Goal: Task Accomplishment & Management: Complete application form

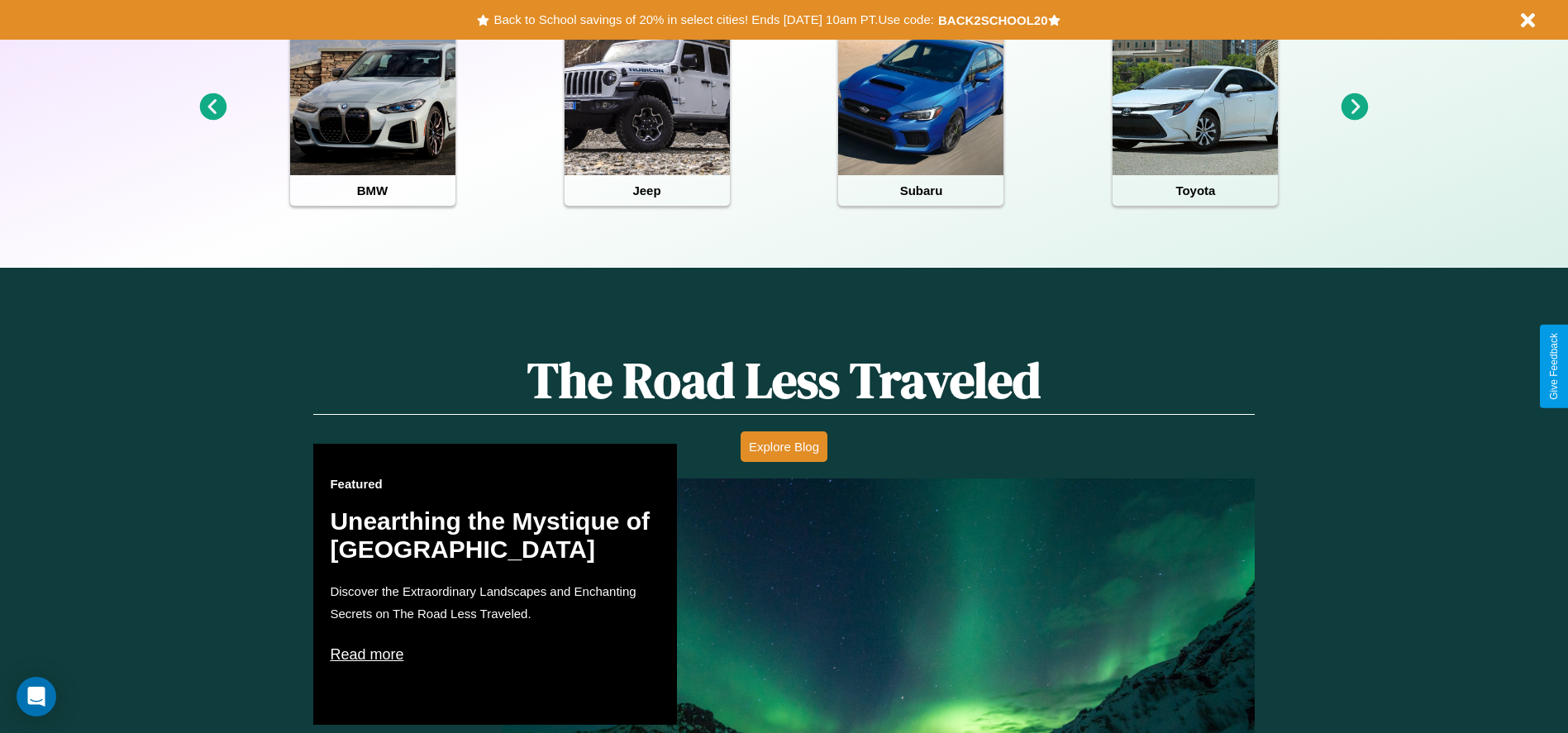
scroll to position [736, 0]
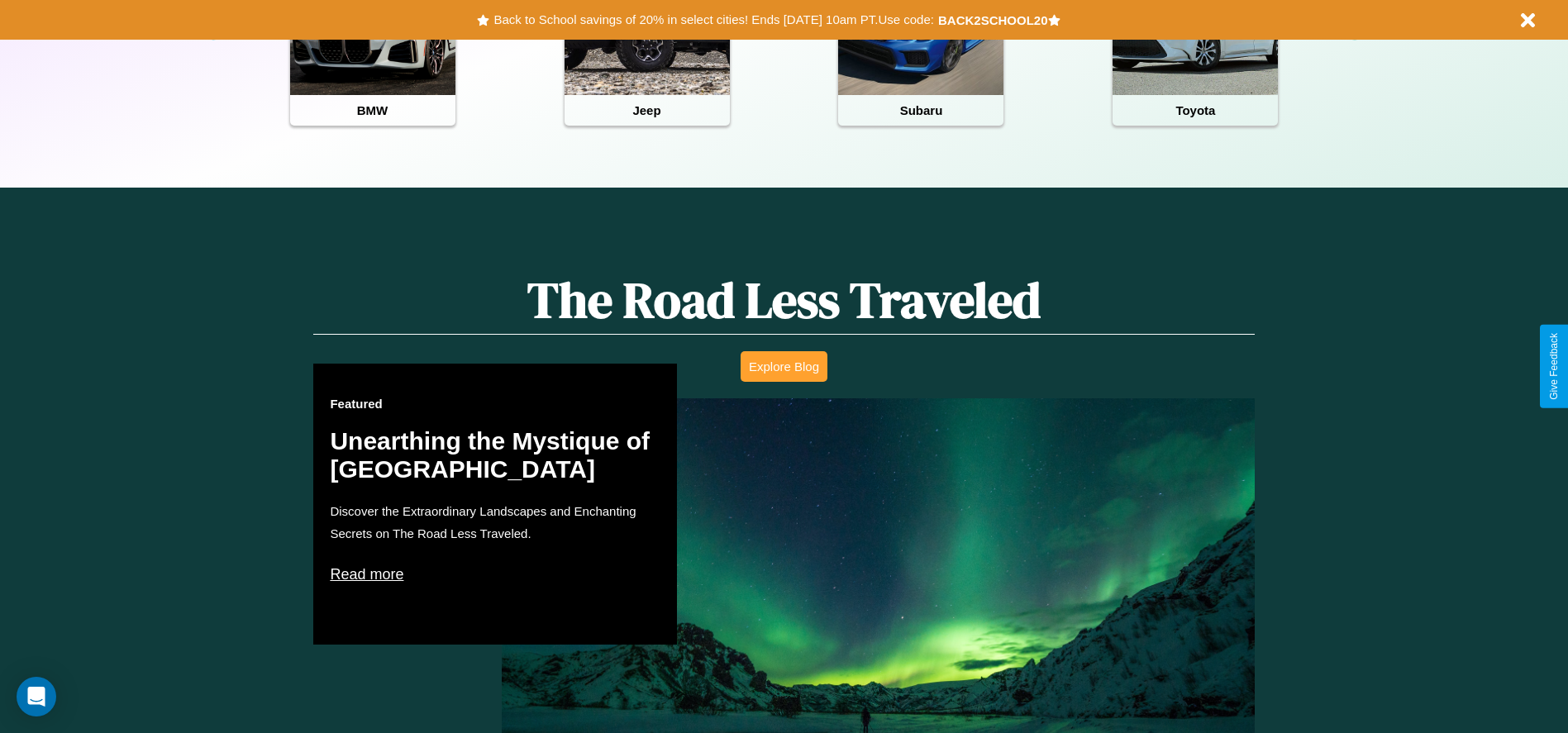
click at [784, 366] on button "Explore Blog" at bounding box center [784, 366] width 87 height 31
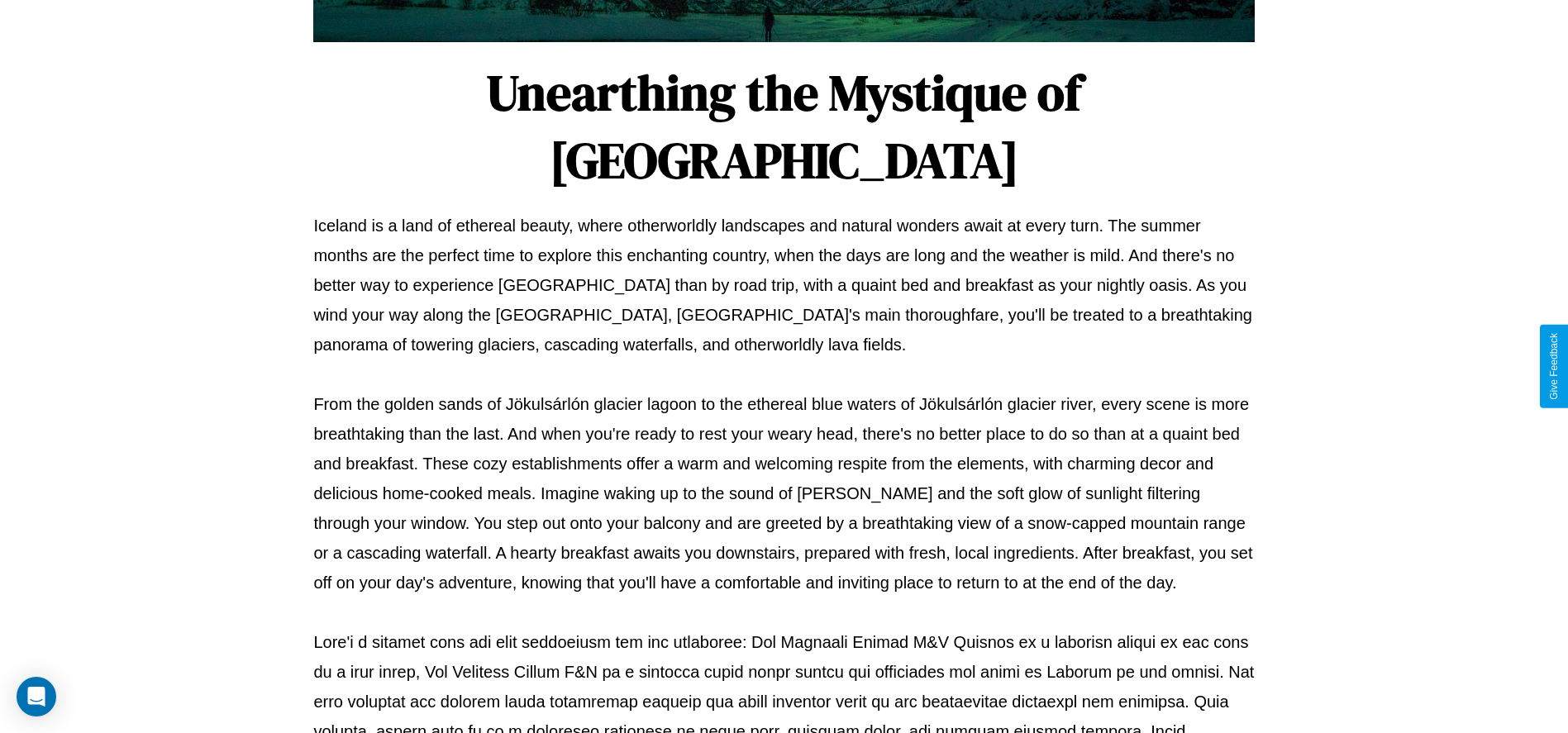
scroll to position [548, 0]
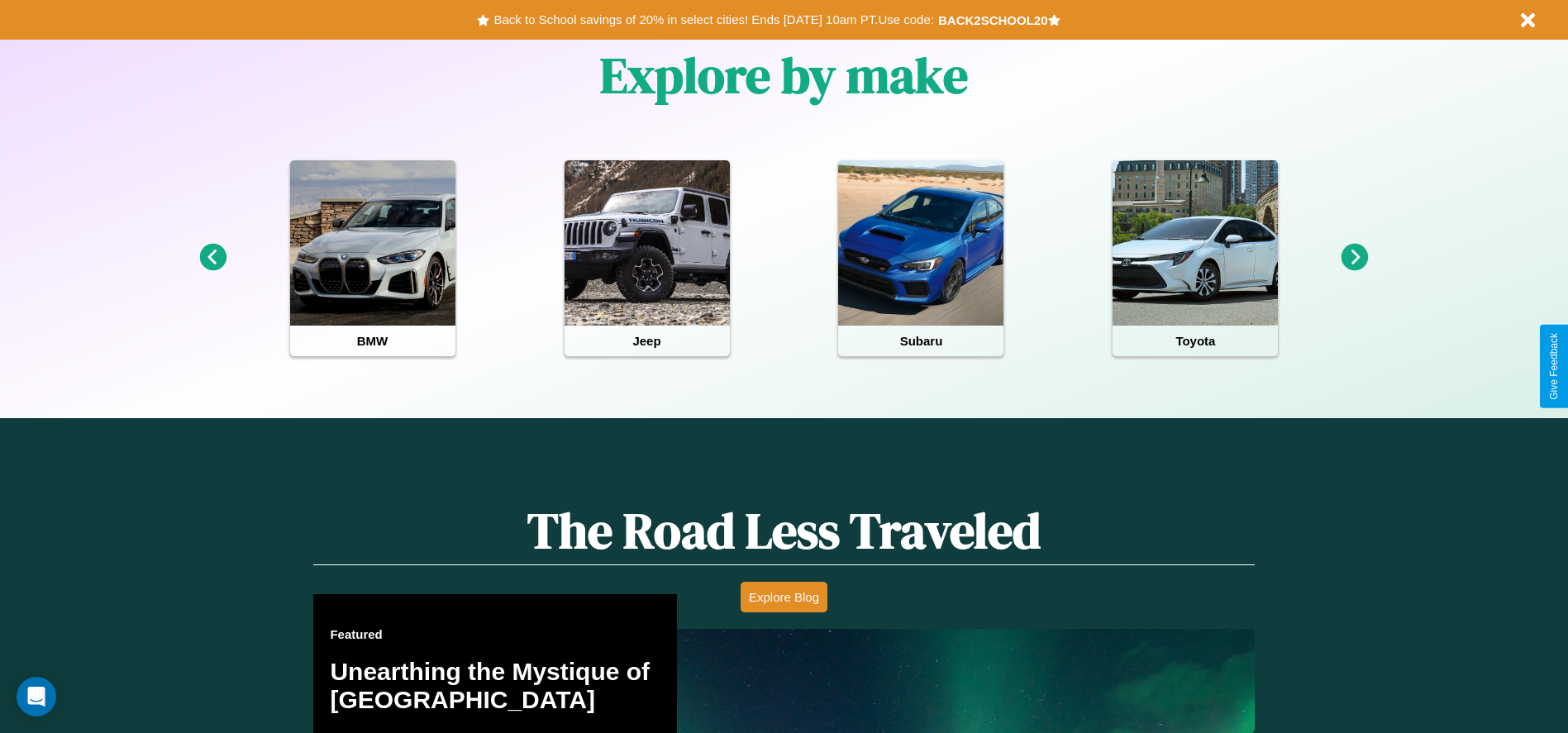
scroll to position [342, 0]
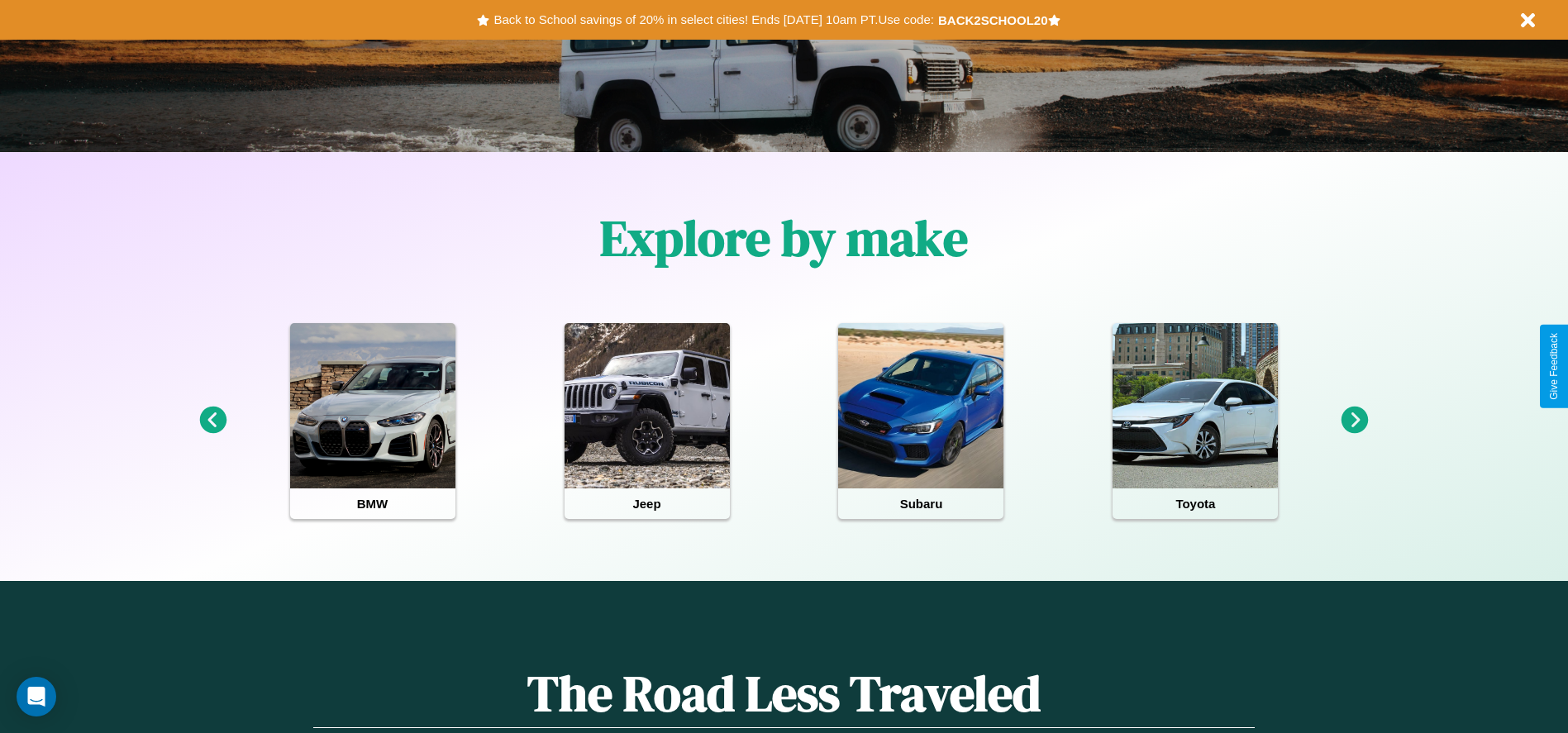
click at [1354, 420] on icon at bounding box center [1355, 420] width 28 height 28
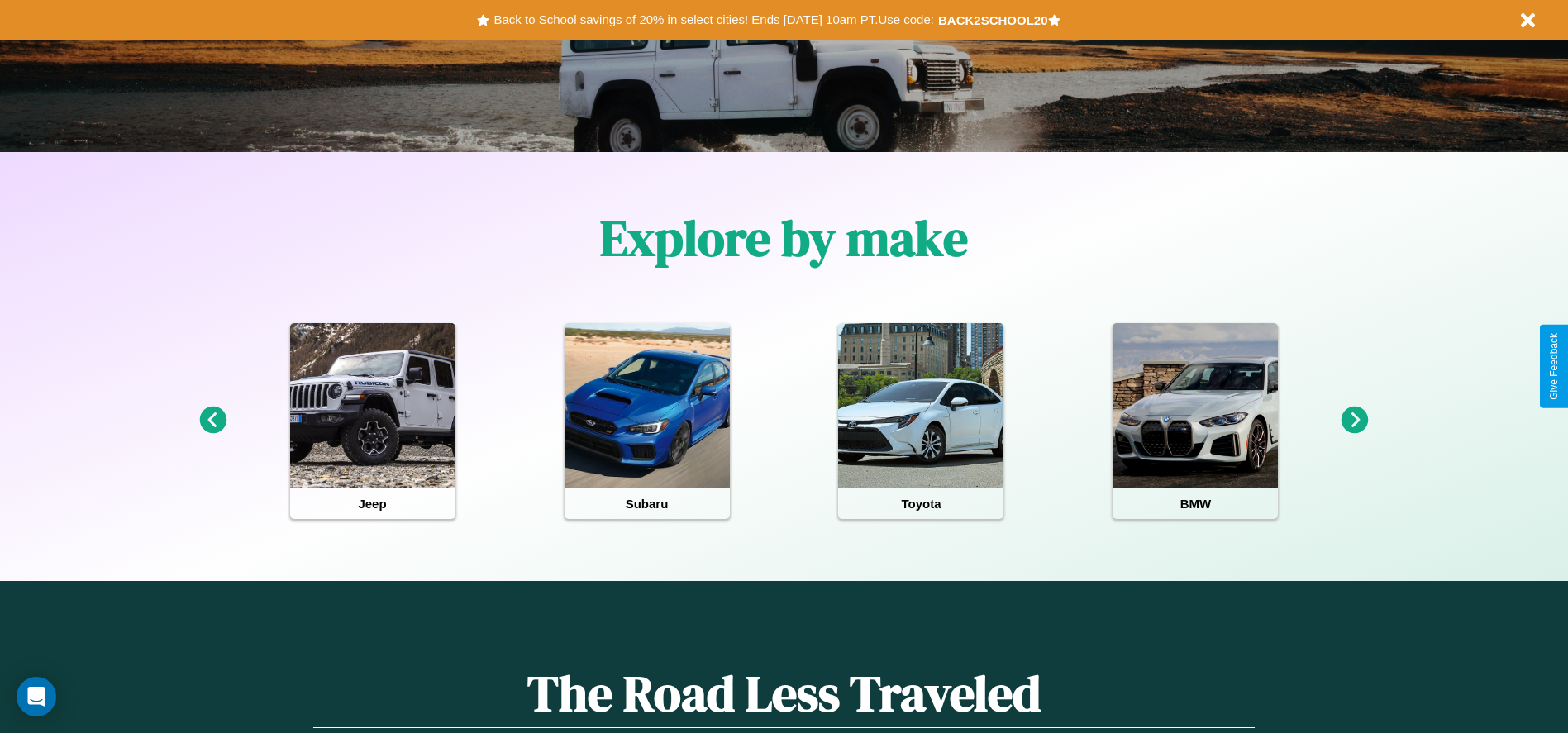
click at [213, 420] on icon at bounding box center [213, 420] width 28 height 28
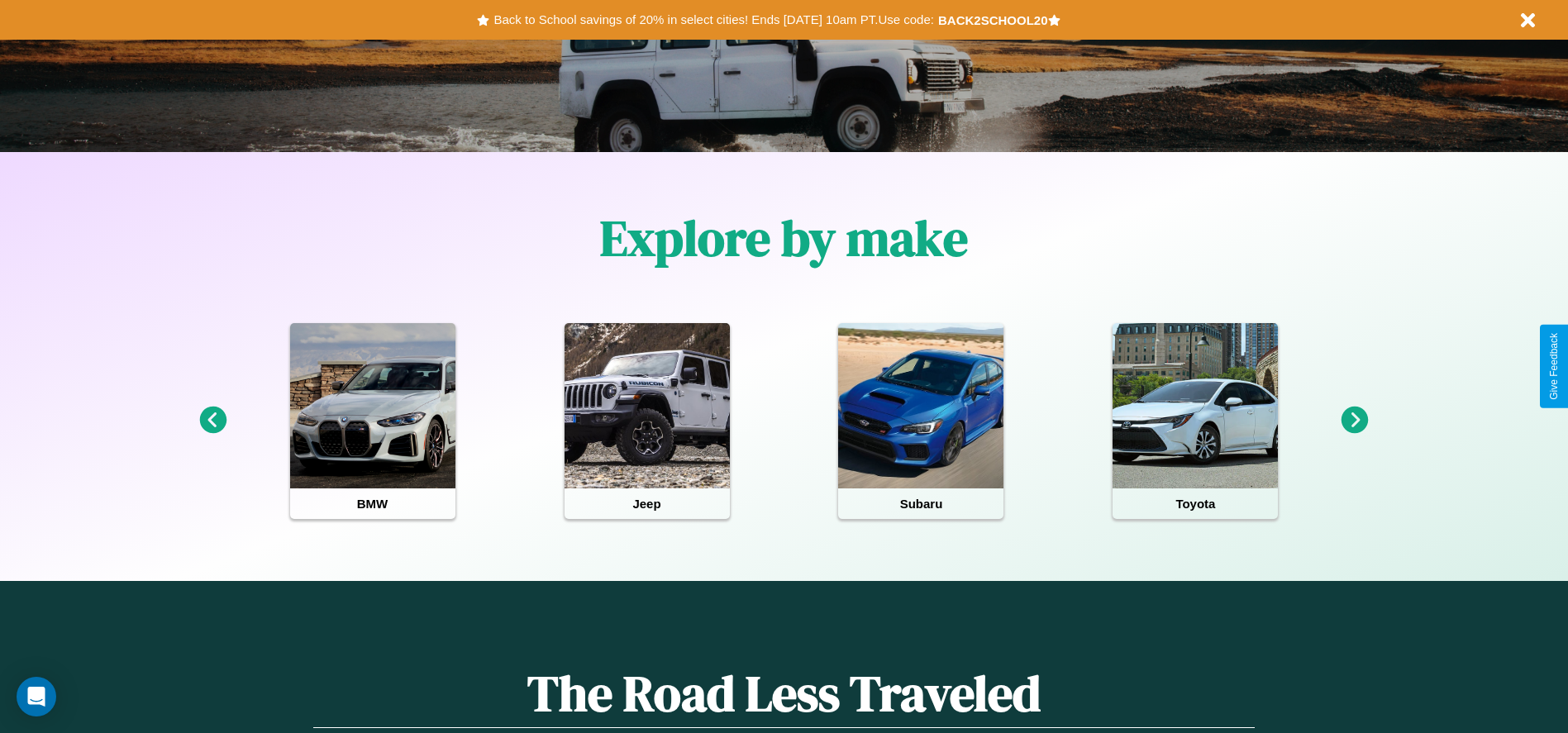
click at [213, 420] on icon at bounding box center [213, 420] width 28 height 28
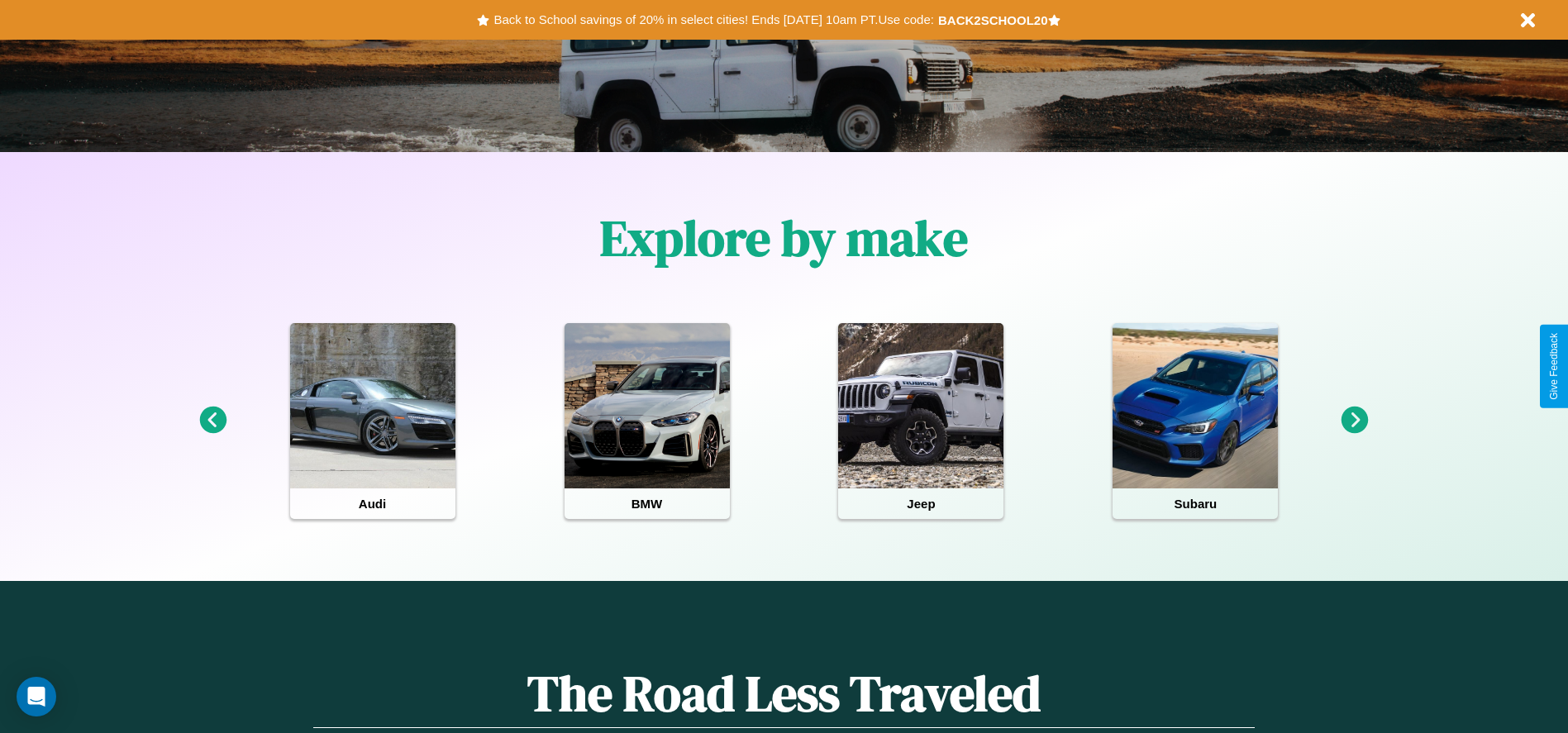
click at [1354, 420] on icon at bounding box center [1355, 420] width 28 height 28
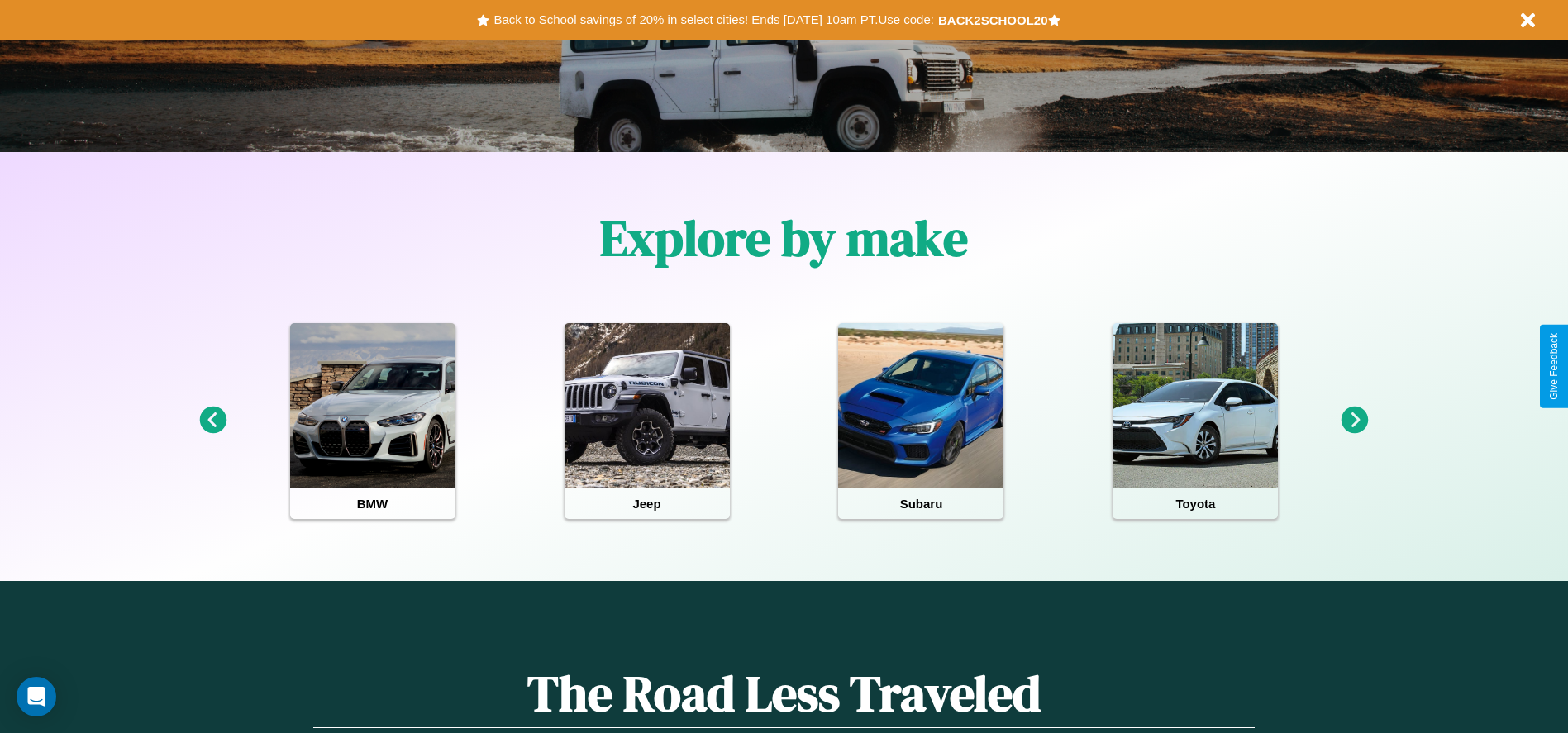
click at [1354, 420] on icon at bounding box center [1355, 420] width 28 height 28
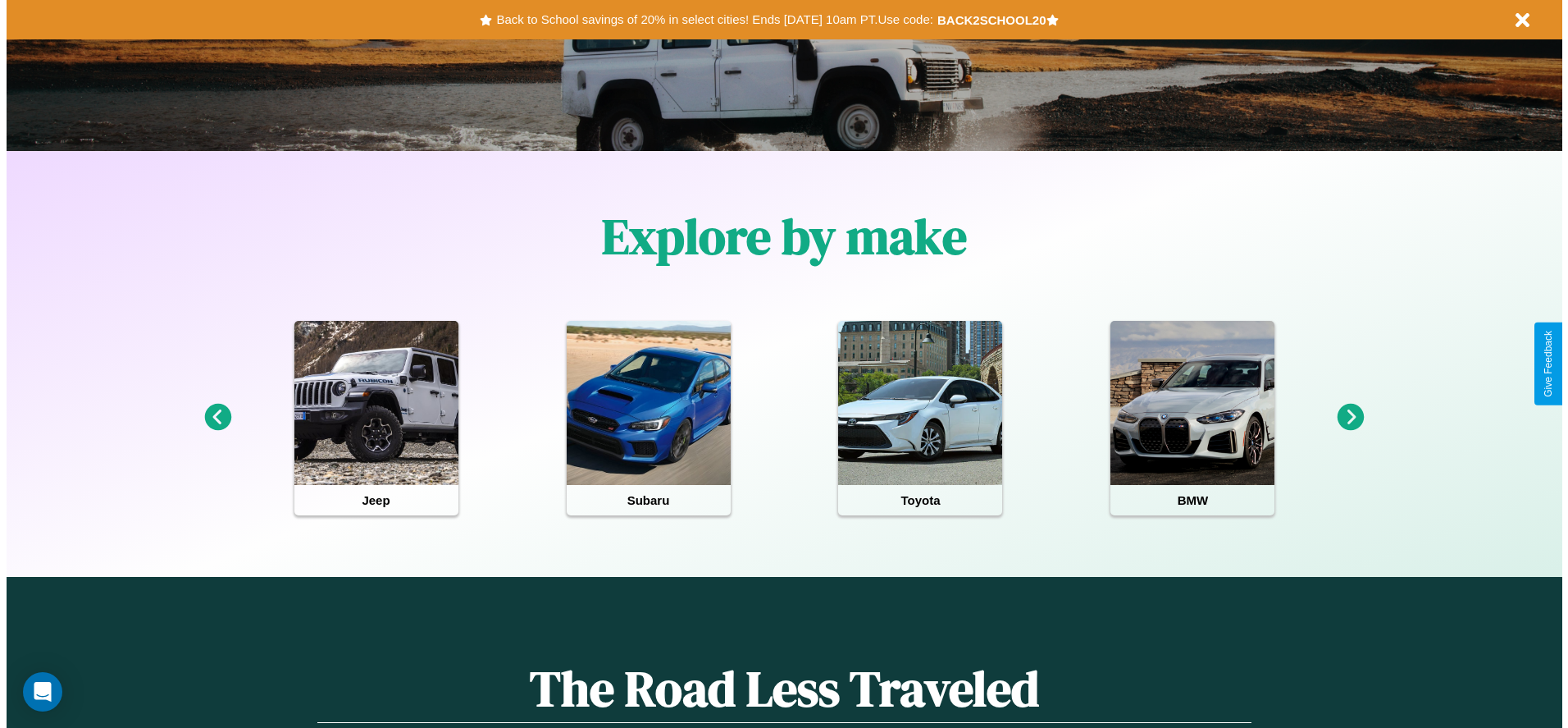
scroll to position [0, 0]
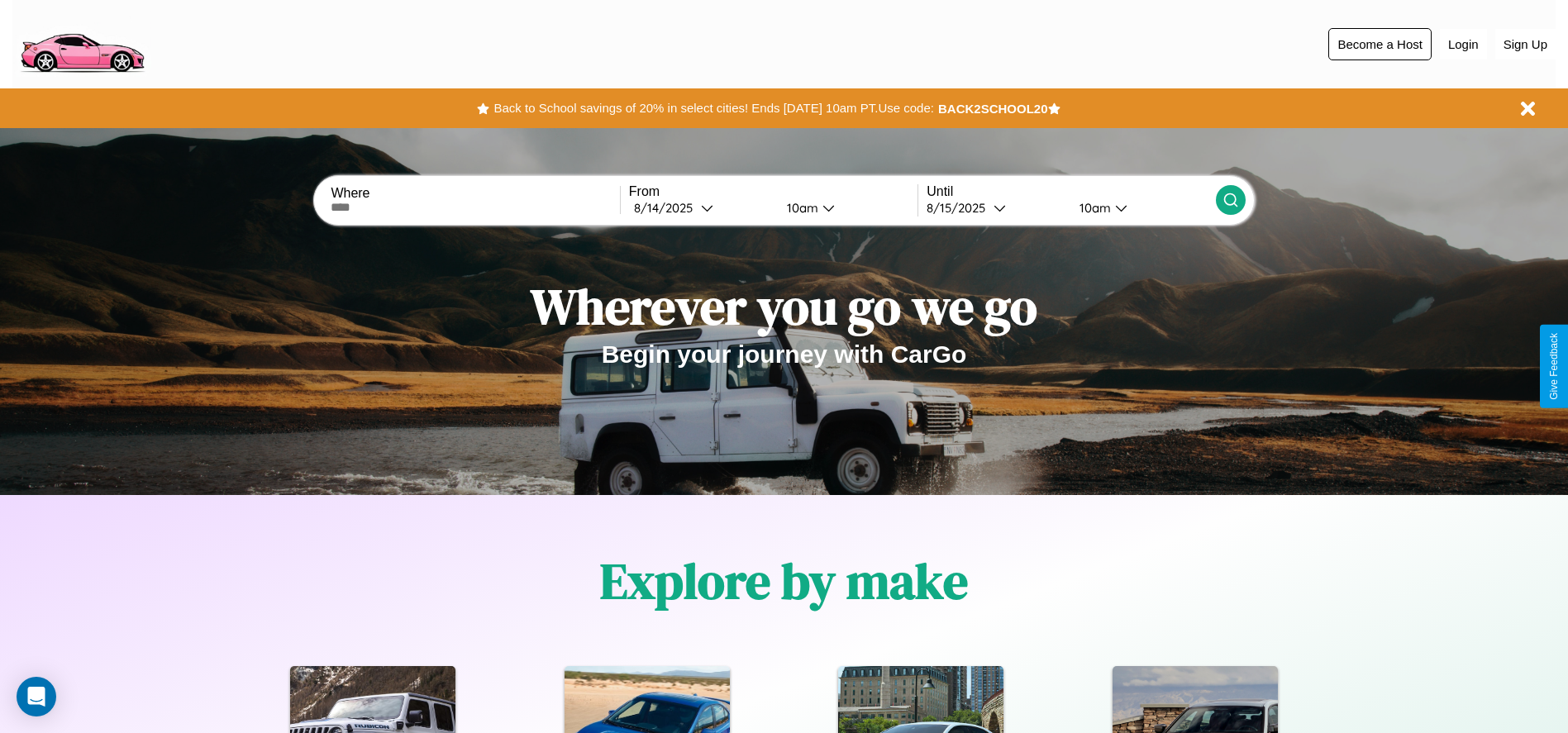
click at [1379, 43] on button "Become a Host" at bounding box center [1379, 44] width 103 height 32
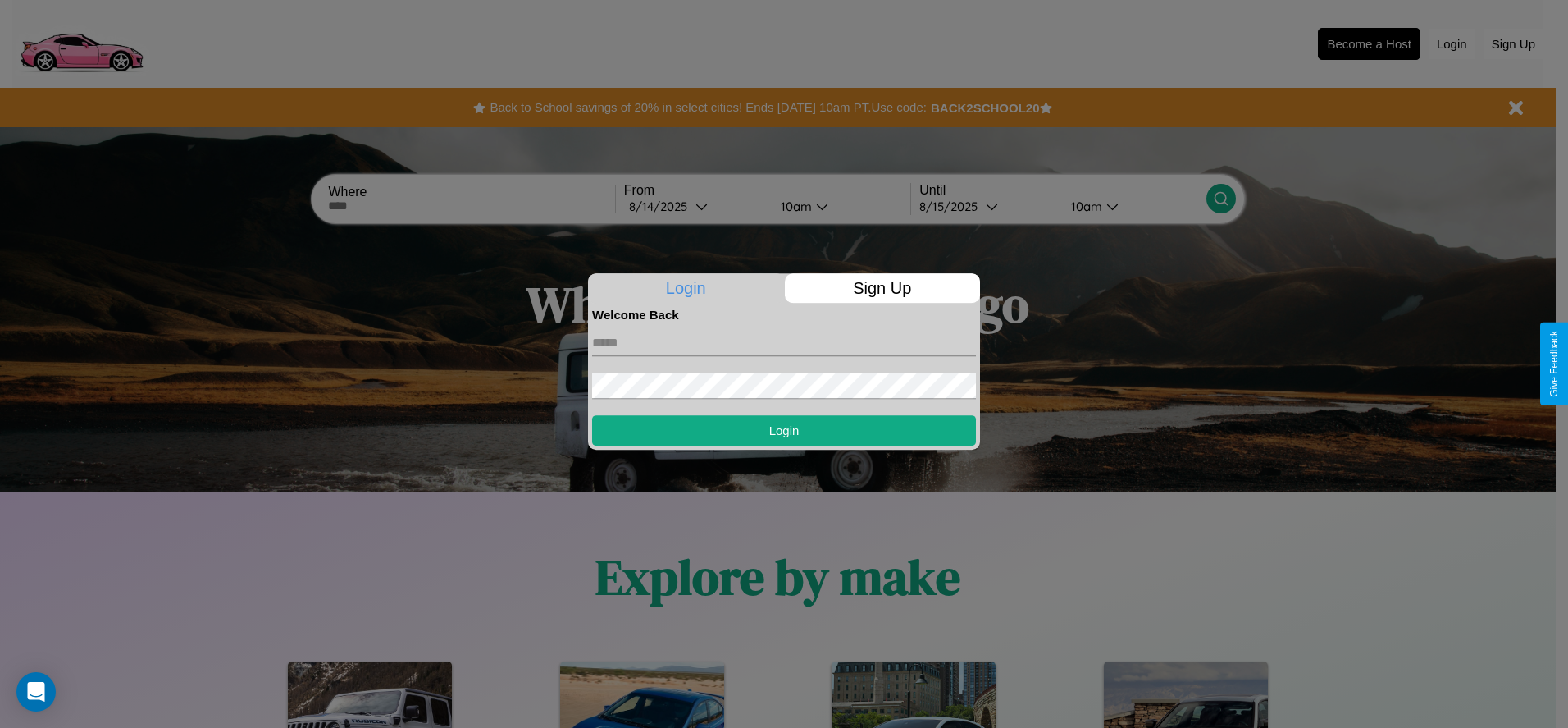
click at [882, 288] on p "Sign Up" at bounding box center [882, 288] width 196 height 29
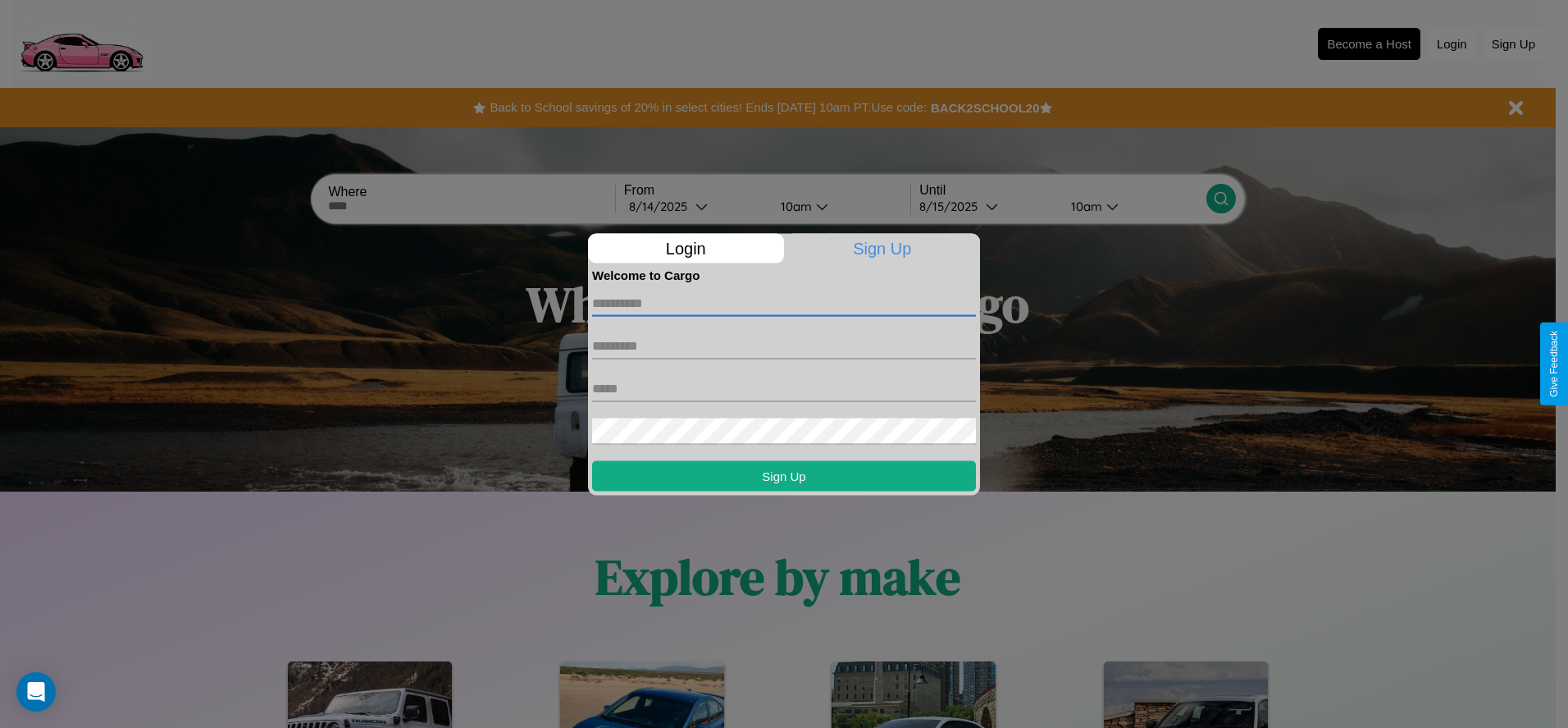
click at [784, 303] on input "text" at bounding box center [784, 302] width 384 height 26
type input "********"
click at [784, 345] on input "text" at bounding box center [784, 345] width 384 height 26
type input "*****"
click at [784, 388] on input "text" at bounding box center [784, 388] width 384 height 26
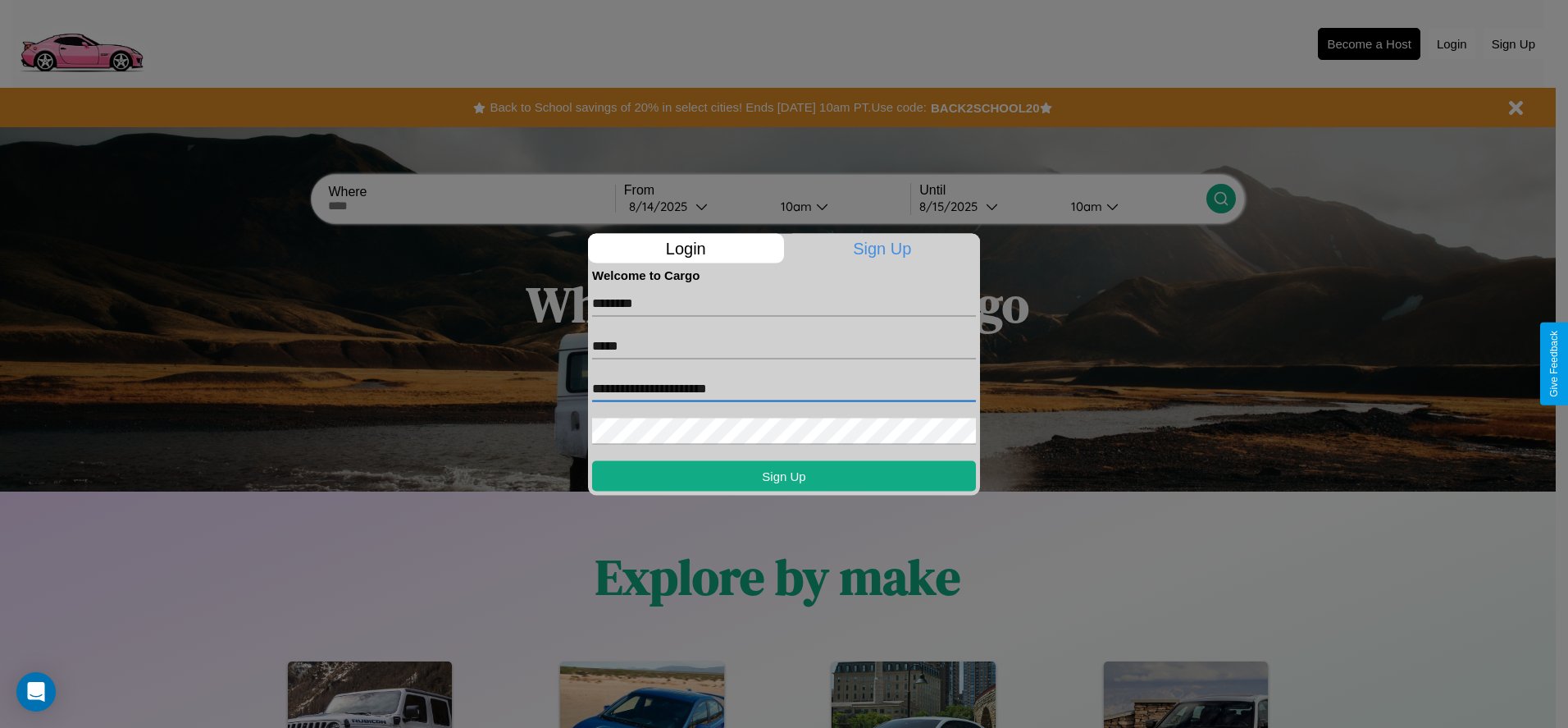
type input "**********"
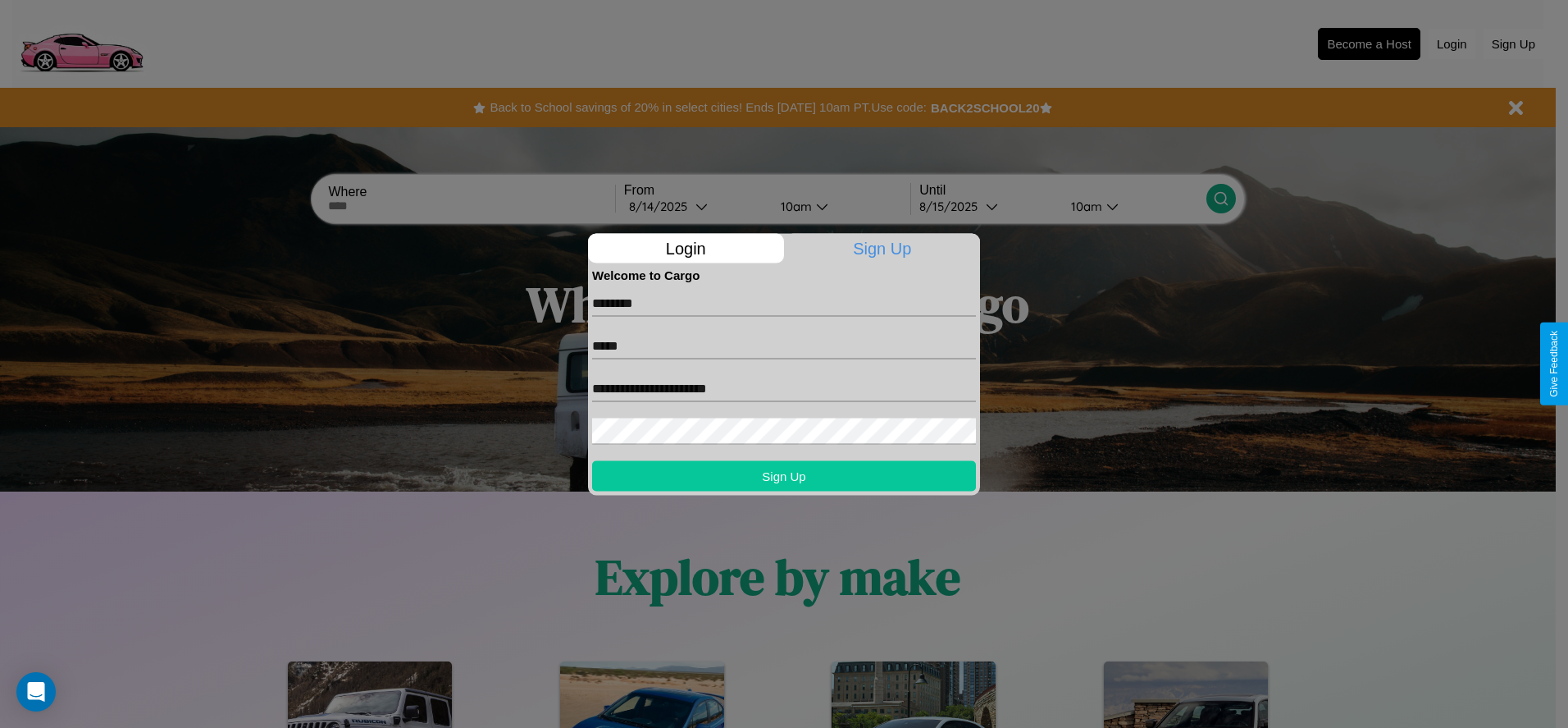
click at [784, 475] on button "Sign Up" at bounding box center [784, 475] width 384 height 30
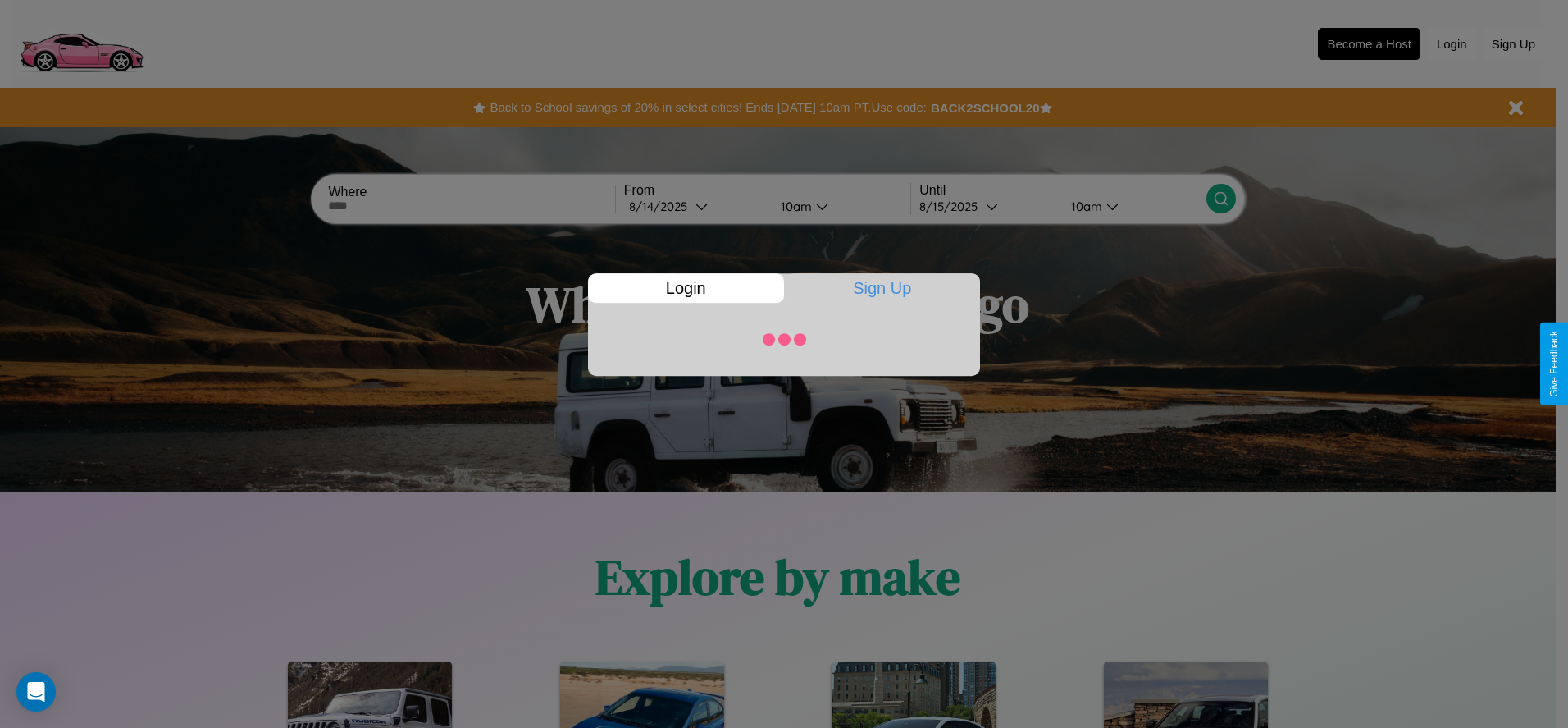
click at [1369, 43] on div at bounding box center [784, 364] width 1568 height 728
click at [882, 288] on p "Sign Up" at bounding box center [882, 288] width 196 height 29
click at [1369, 43] on div at bounding box center [784, 364] width 1568 height 728
